Goal: Task Accomplishment & Management: Manage account settings

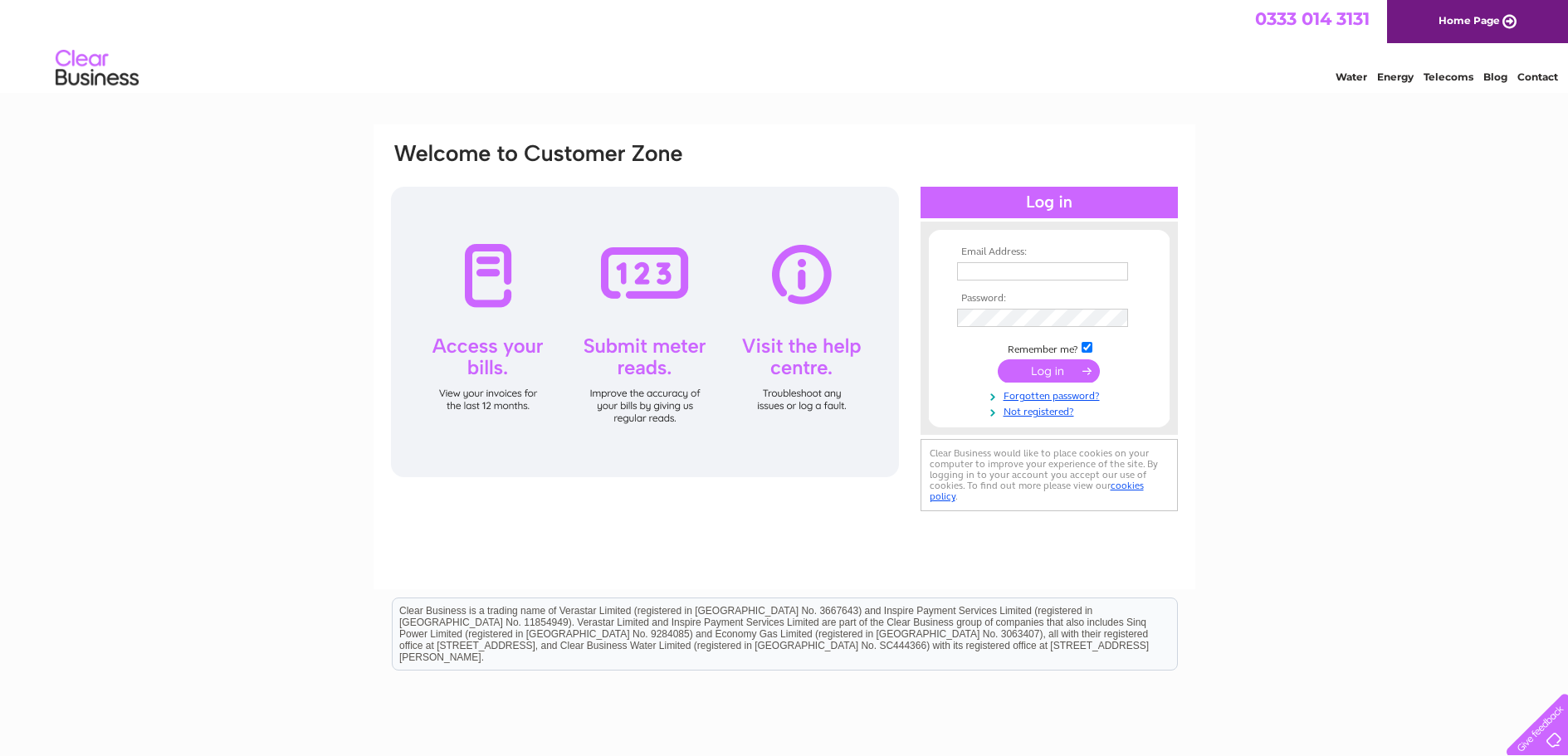
type input "[EMAIL_ADDRESS][DOMAIN_NAME]"
click at [1033, 360] on input "submit" at bounding box center [1048, 370] width 102 height 23
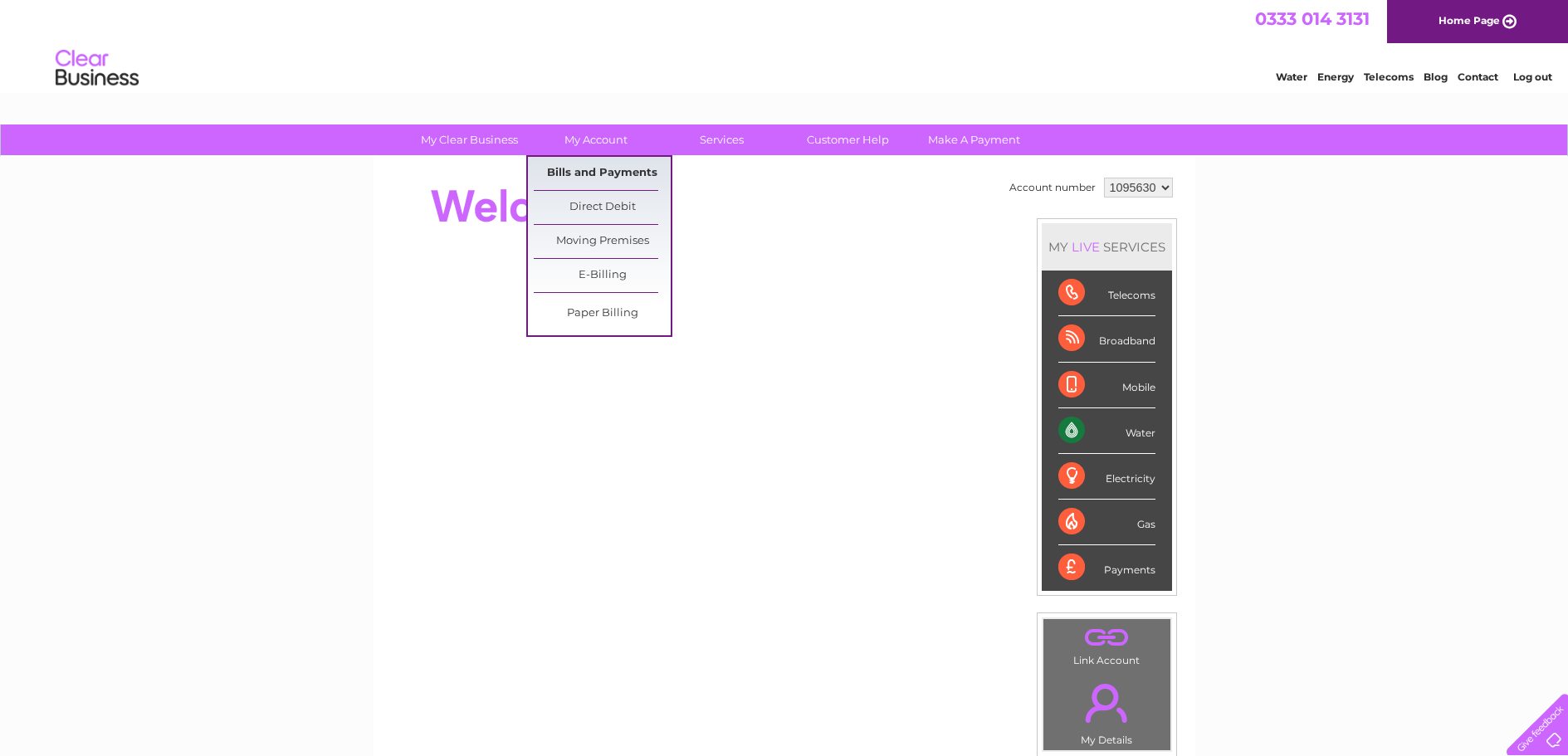
click at [616, 173] on link "Bills and Payments" at bounding box center [602, 173] width 137 height 33
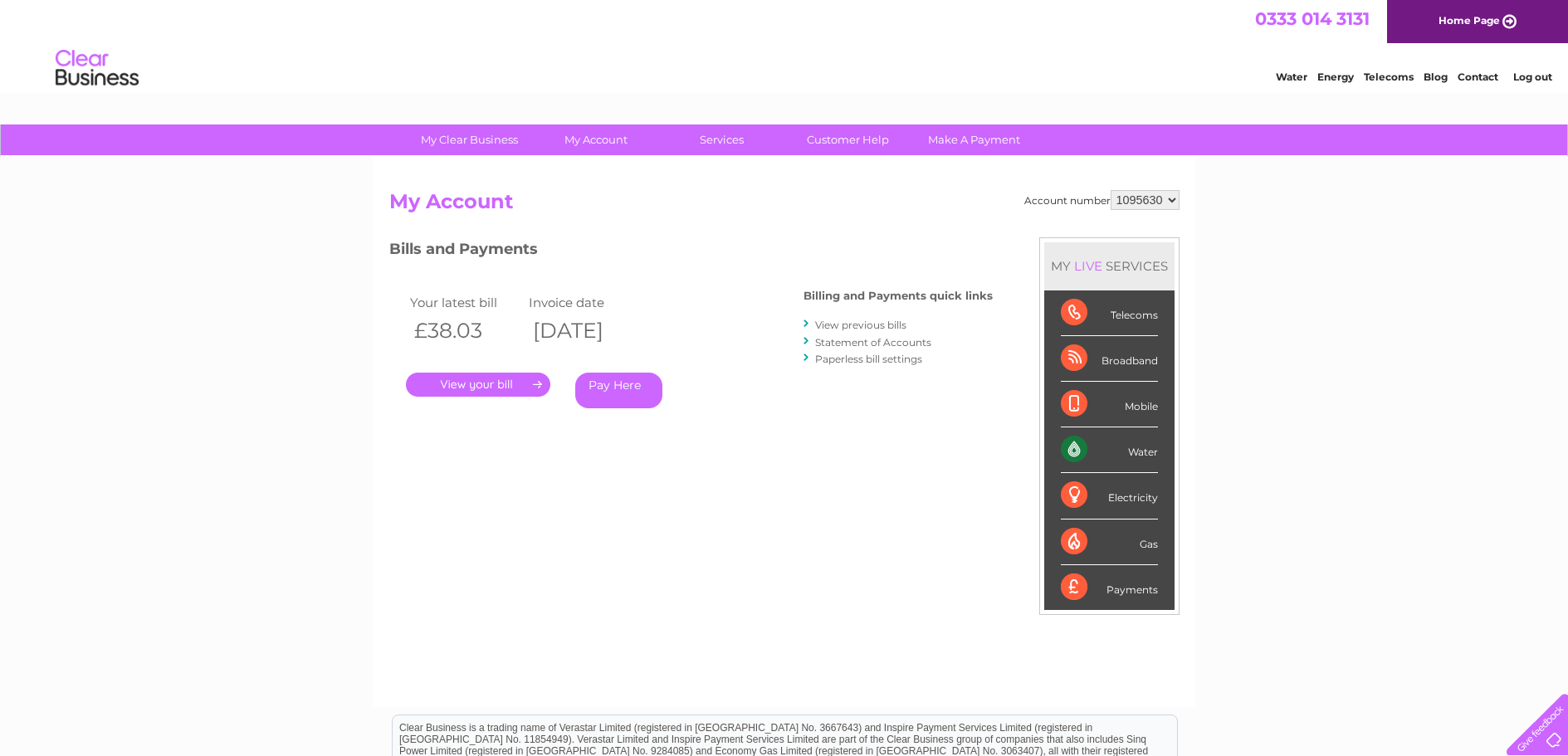
click at [498, 381] on link "." at bounding box center [478, 385] width 145 height 24
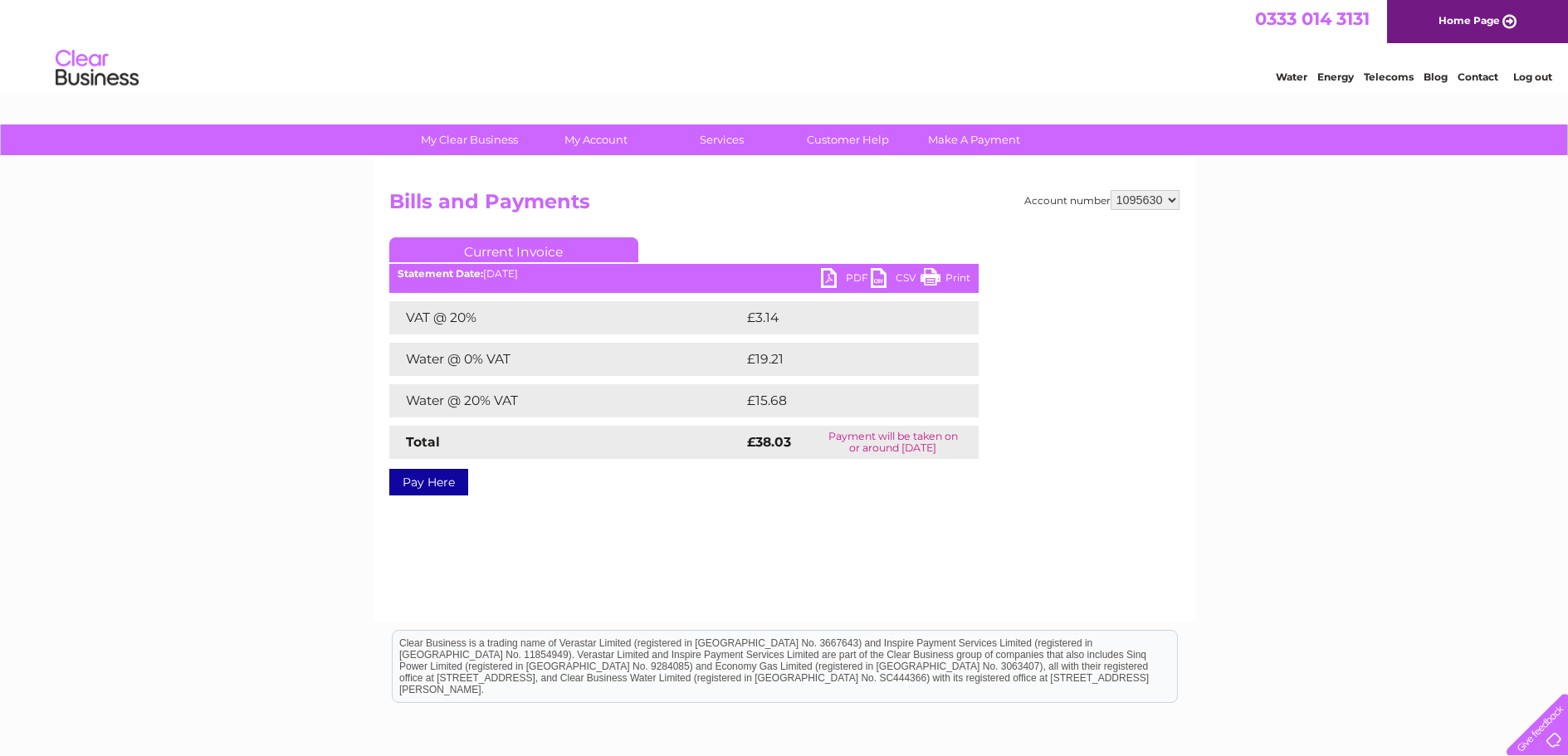
click at [831, 282] on link "PDF" at bounding box center [845, 280] width 50 height 24
click at [1516, 77] on link "Log out" at bounding box center [1532, 76] width 39 height 13
